Goal: Transaction & Acquisition: Subscribe to service/newsletter

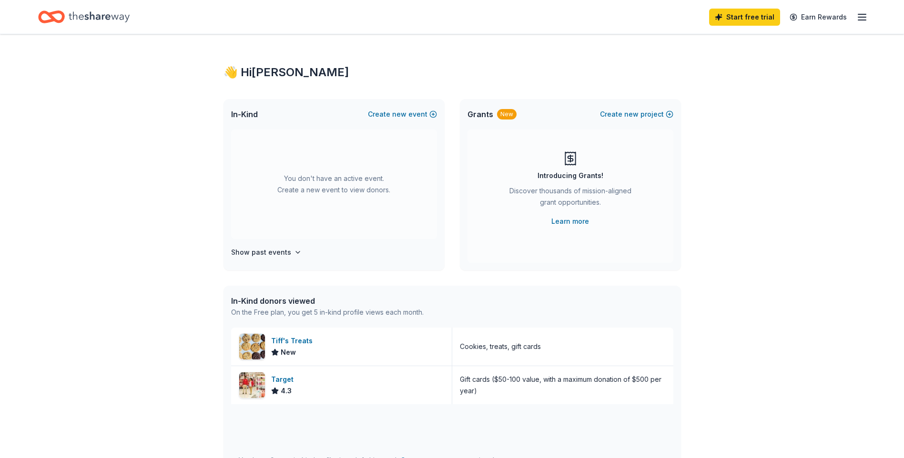
click at [860, 17] on line "button" at bounding box center [862, 17] width 8 height 0
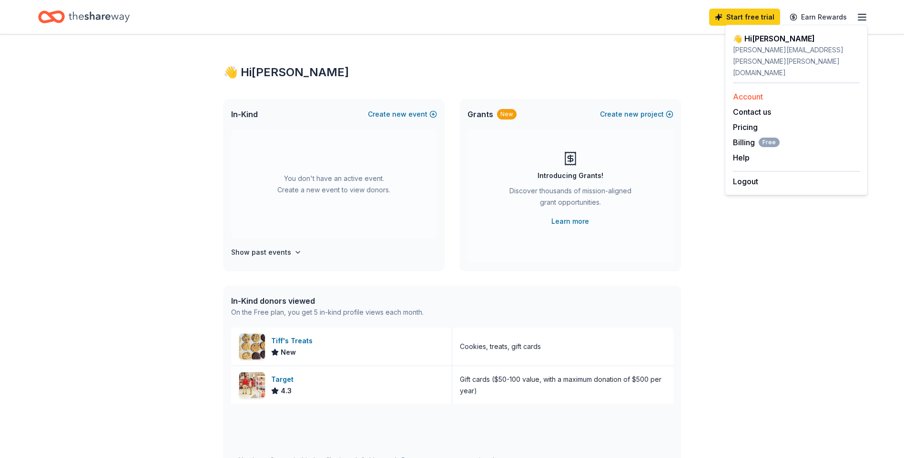
click at [749, 92] on link "Account" at bounding box center [748, 97] width 30 height 10
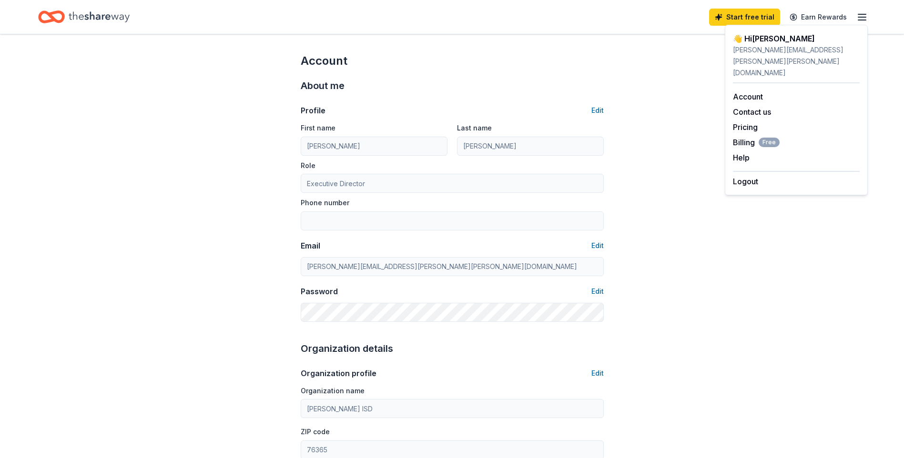
click at [115, 21] on icon "Home" at bounding box center [99, 17] width 61 height 20
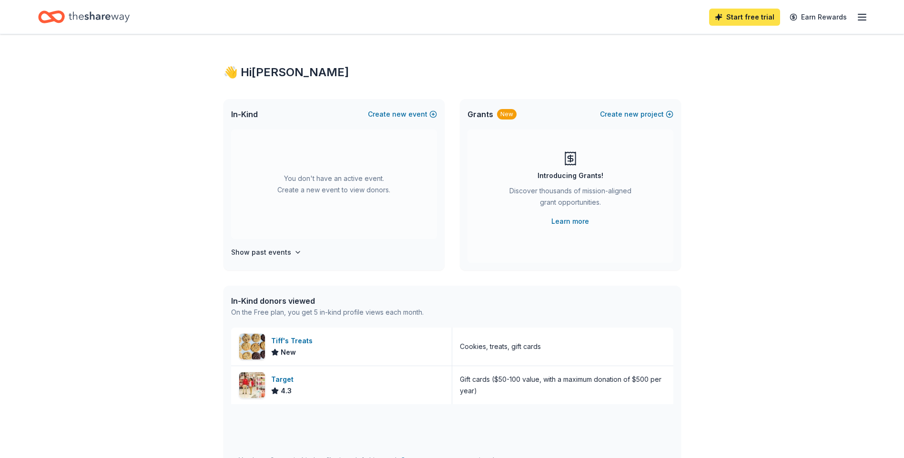
click at [754, 19] on link "Start free trial" at bounding box center [744, 17] width 71 height 17
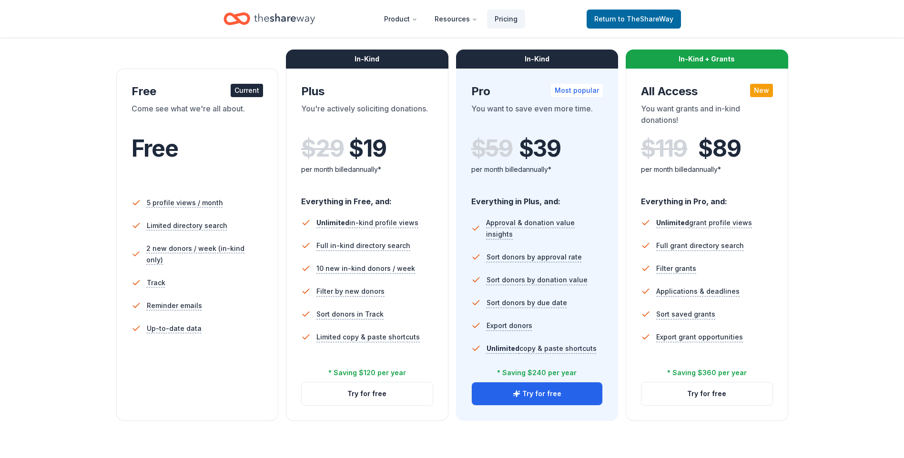
scroll to position [143, 0]
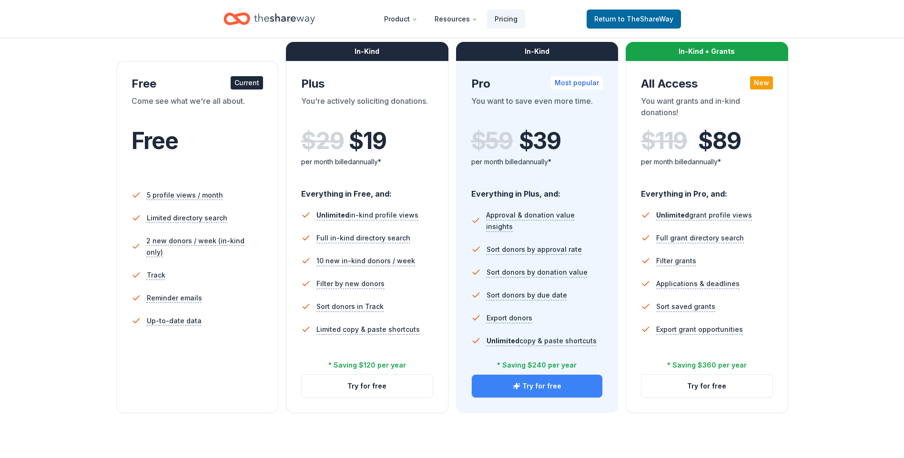
click at [531, 387] on button "Try for free" at bounding box center [537, 386] width 131 height 23
